Goal: Task Accomplishment & Management: Complete application form

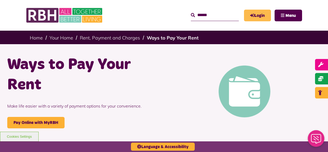
click at [261, 16] on link "Login" at bounding box center [257, 16] width 27 height 12
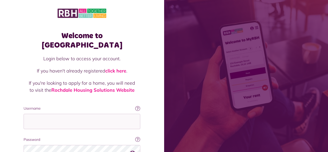
scroll to position [47, 0]
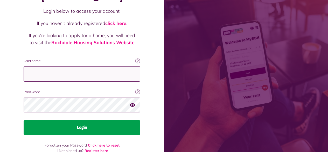
type input "**********"
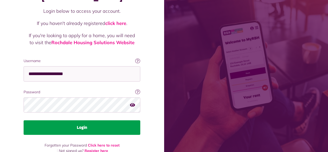
click at [77, 120] on button "Login" at bounding box center [82, 127] width 117 height 15
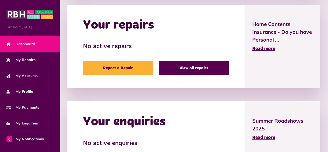
scroll to position [260, 0]
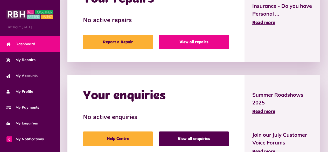
click at [188, 41] on link "View all repairs" at bounding box center [194, 42] width 70 height 15
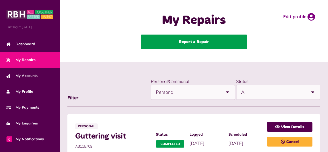
click at [185, 41] on link "Report a Repair" at bounding box center [194, 42] width 106 height 15
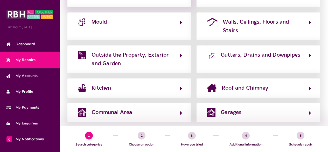
scroll to position [165, 0]
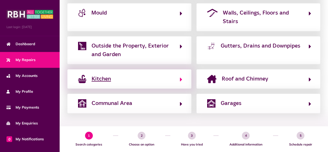
click at [125, 80] on button "Kitchen" at bounding box center [130, 78] width 106 height 9
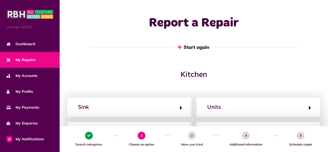
scroll to position [52, 0]
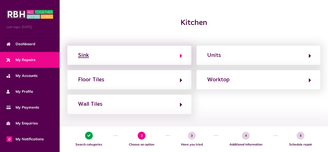
click at [180, 56] on icon "button" at bounding box center [181, 56] width 2 height 6
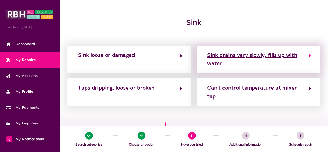
click at [309, 55] on button "Sink drains very slowly, fills up with water" at bounding box center [259, 59] width 106 height 17
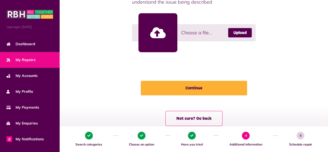
scroll to position [55, 0]
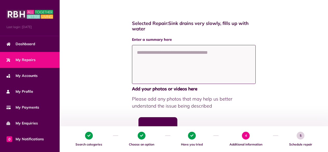
click at [140, 52] on textarea at bounding box center [194, 64] width 124 height 39
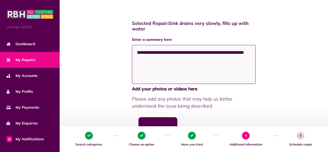
click at [145, 58] on textarea "**********" at bounding box center [194, 64] width 124 height 39
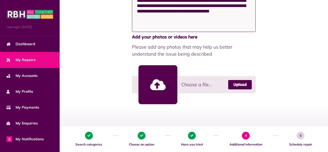
scroll to position [133, 0]
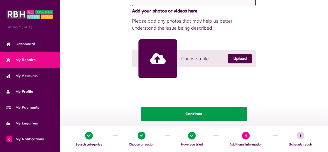
type textarea "**********"
click at [189, 111] on button "Continue" at bounding box center [194, 114] width 106 height 15
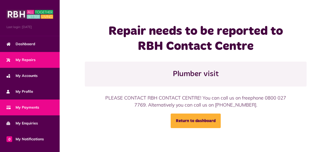
scroll to position [58, 0]
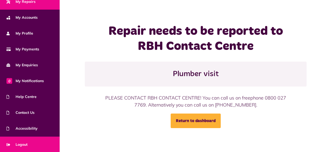
click at [22, 143] on span "Logout" at bounding box center [16, 144] width 21 height 5
